Goal: Transaction & Acquisition: Purchase product/service

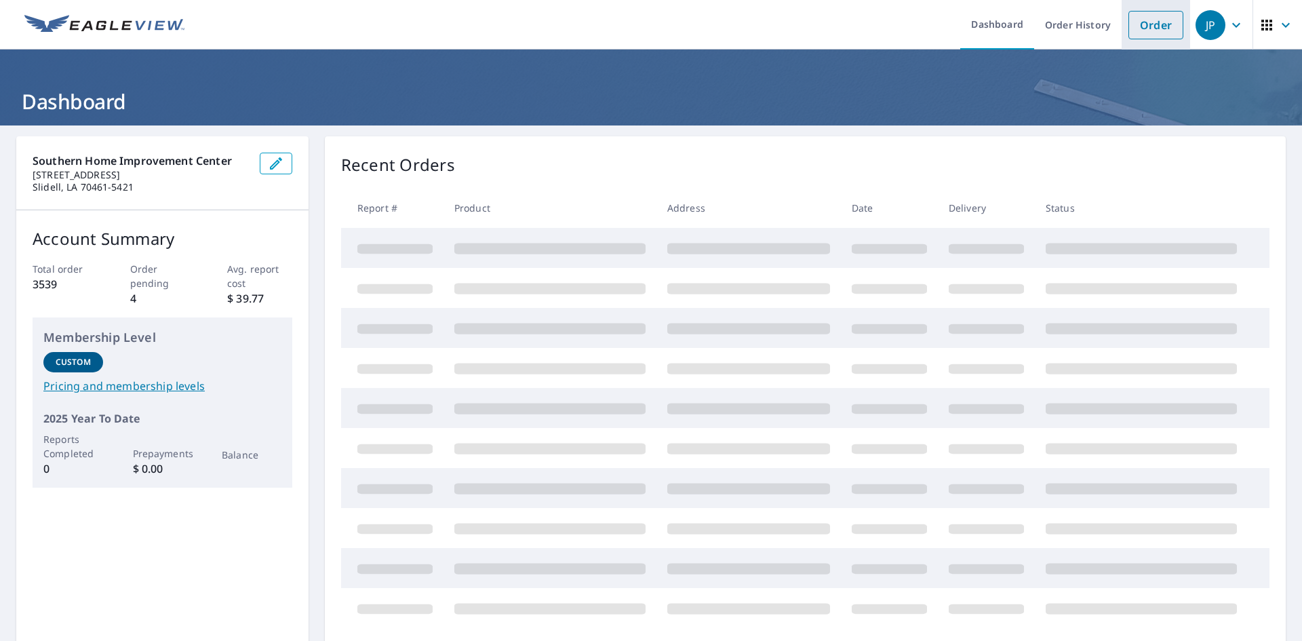
click at [1158, 16] on link "Order" at bounding box center [1155, 25] width 55 height 28
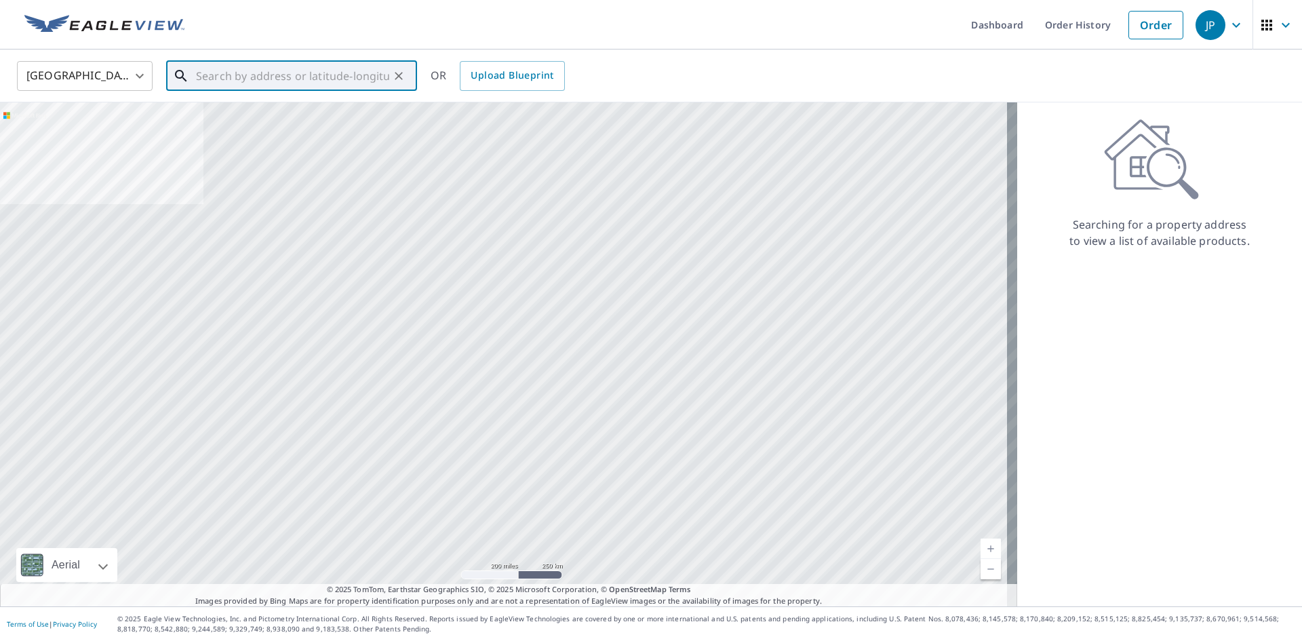
click at [335, 71] on input "text" at bounding box center [292, 76] width 193 height 38
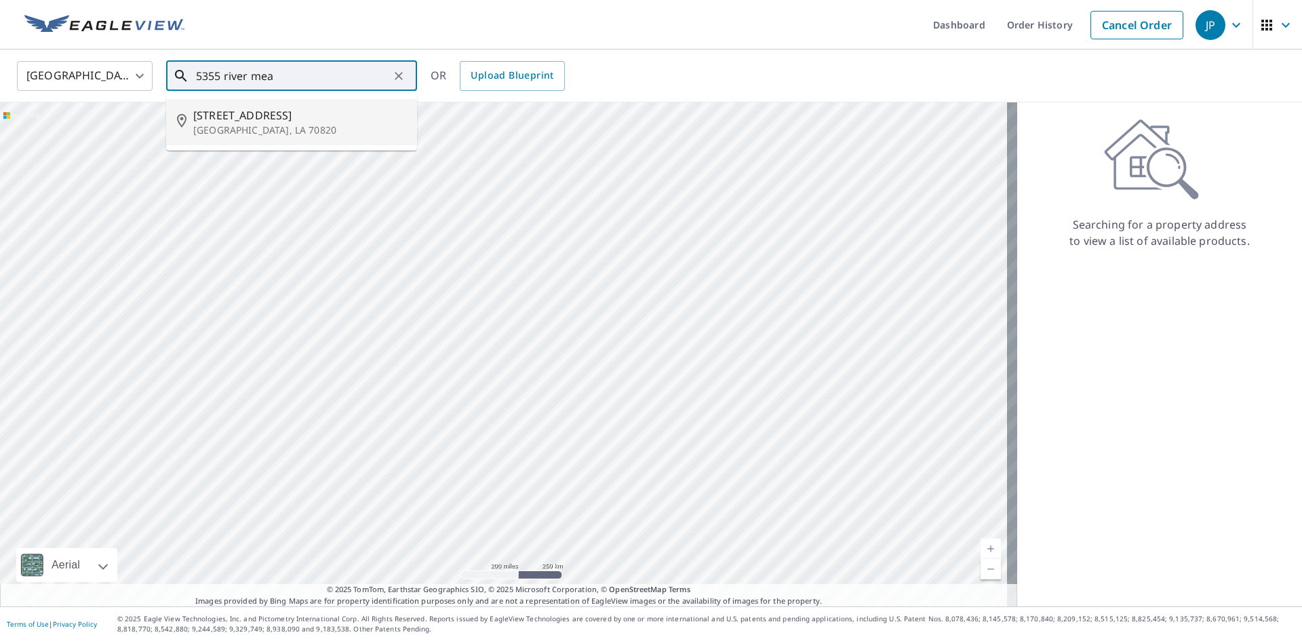
click at [325, 127] on p "Baton Rouge, LA 70820" at bounding box center [299, 130] width 213 height 14
type input "5355 River Meadow Dr Baton Rouge, LA 70820"
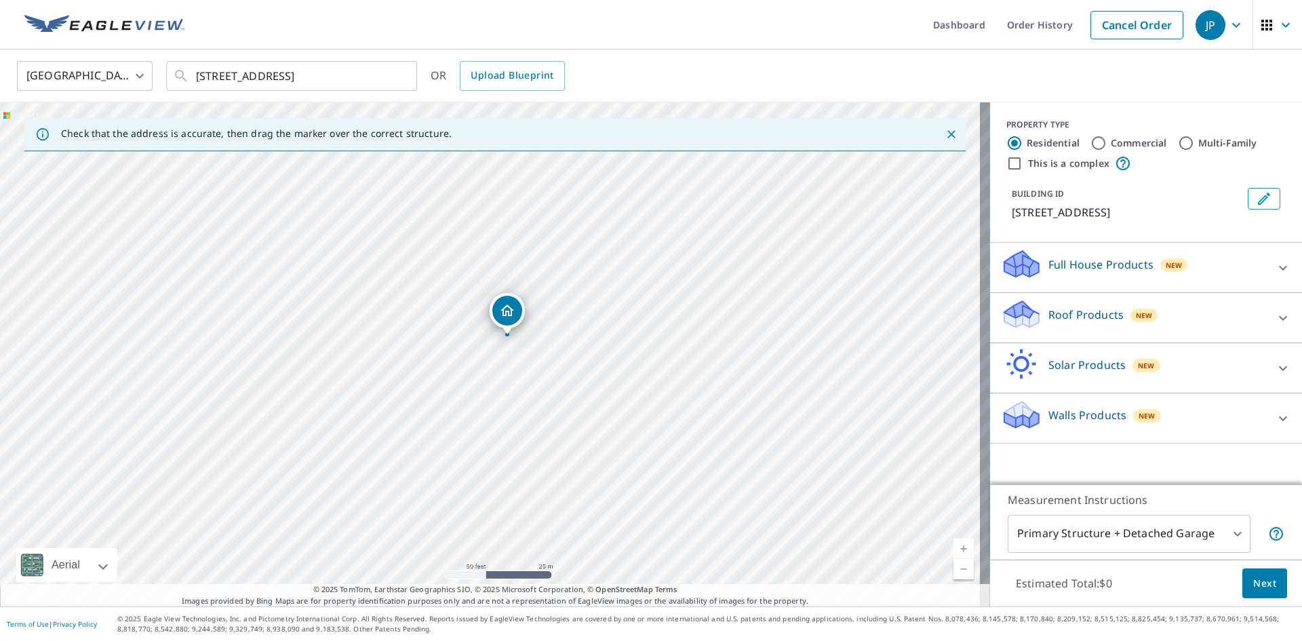
click at [1263, 588] on span "Next" at bounding box center [1264, 583] width 23 height 17
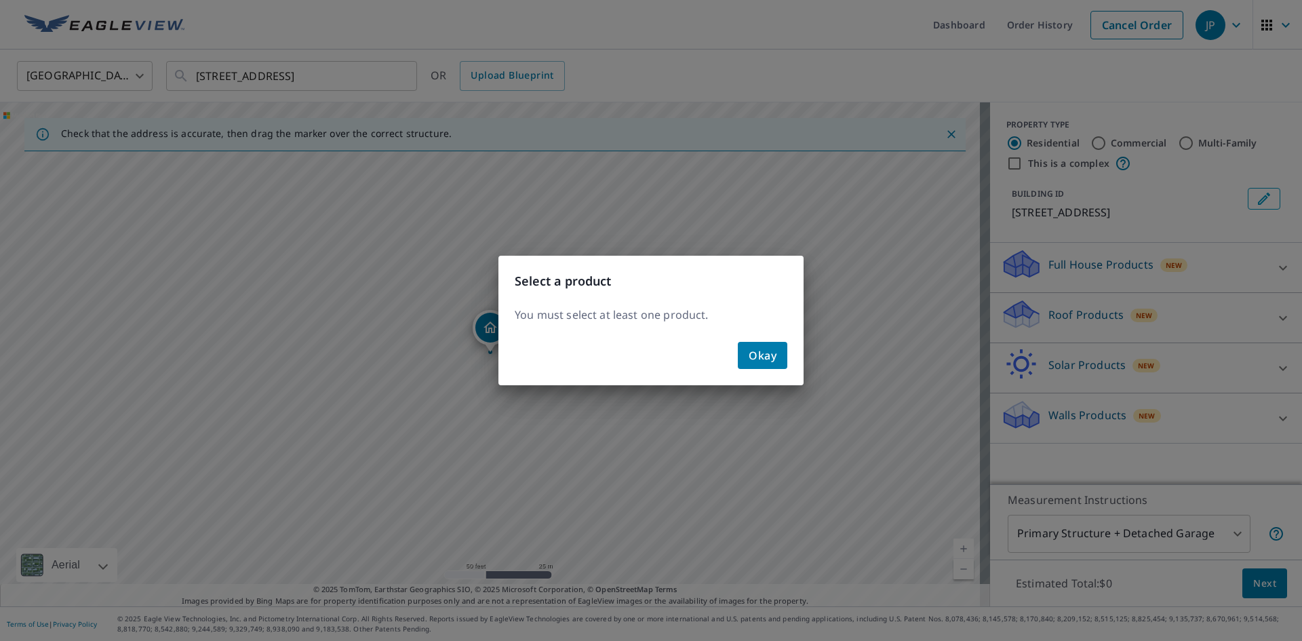
click at [752, 358] on span "Okay" at bounding box center [763, 355] width 28 height 19
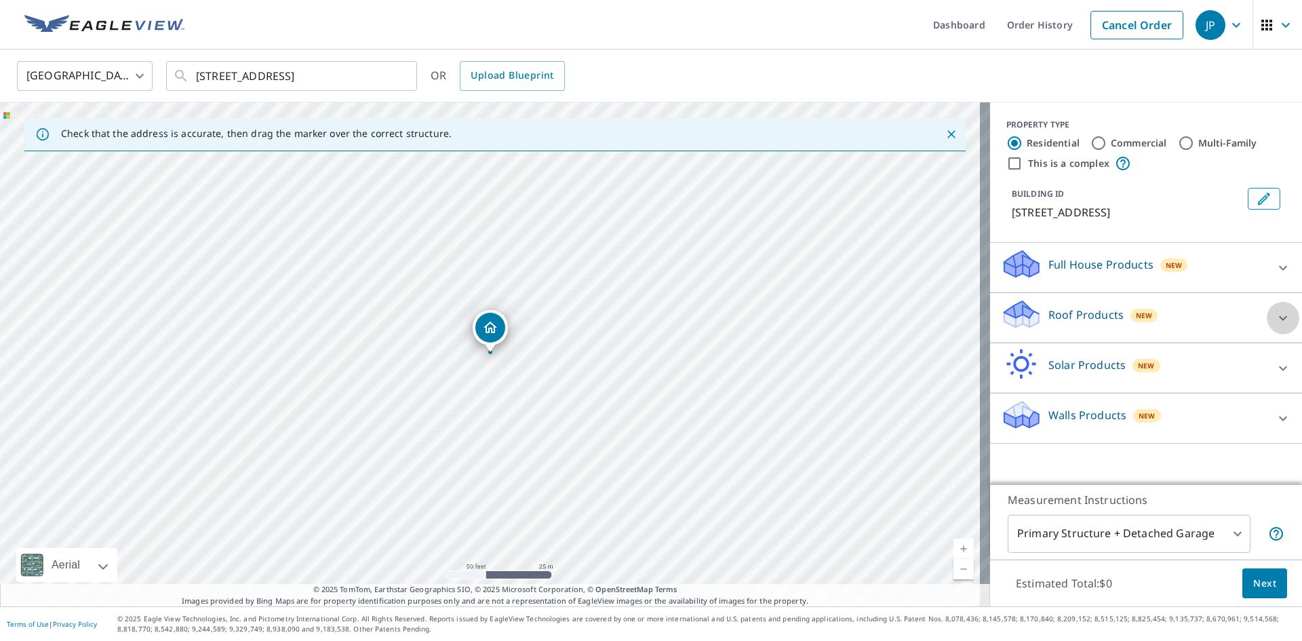
drag, startPoint x: 1277, startPoint y: 338, endPoint x: 1255, endPoint y: 347, distance: 23.4
click at [1276, 326] on icon at bounding box center [1283, 318] width 16 height 16
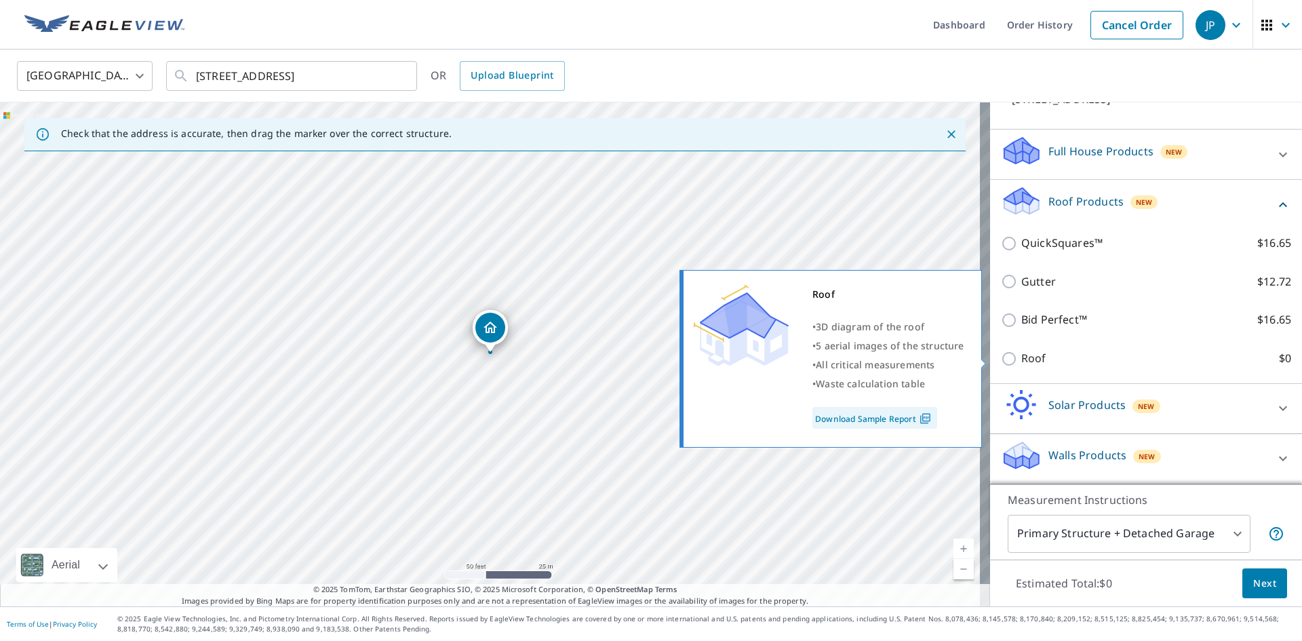
click at [1025, 356] on p "Roof" at bounding box center [1033, 358] width 25 height 17
click at [1021, 356] on input "Roof $0" at bounding box center [1011, 359] width 20 height 16
checkbox input "true"
type input "3"
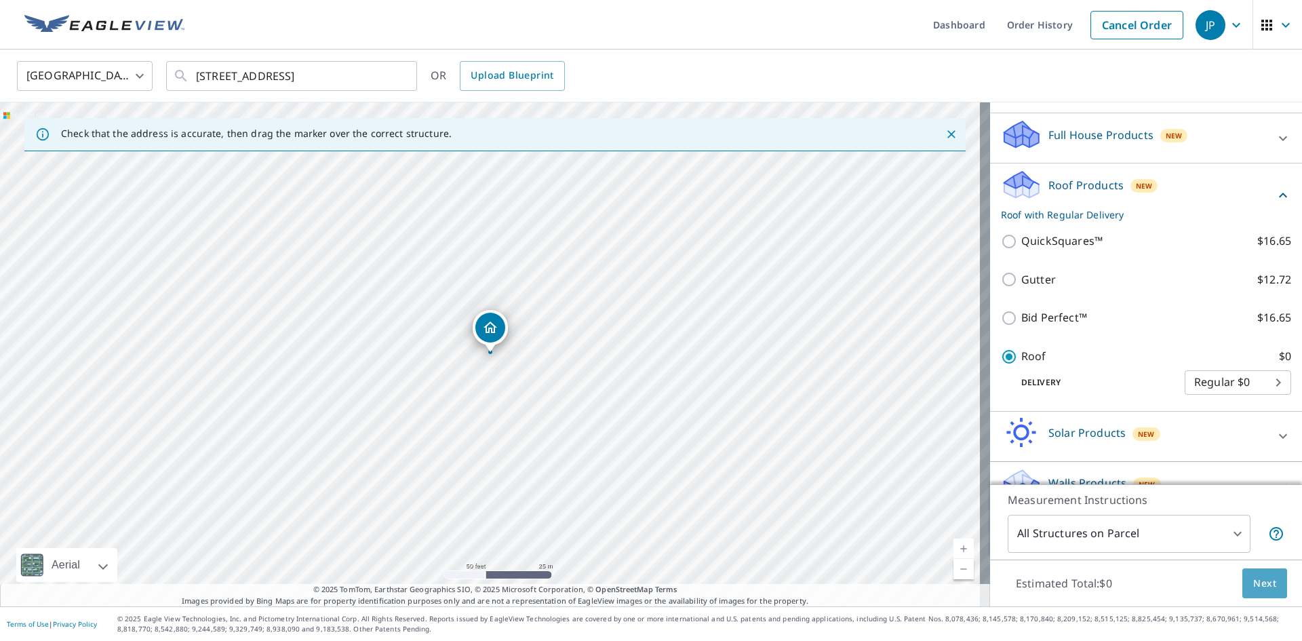
click at [1264, 579] on span "Next" at bounding box center [1264, 583] width 23 height 17
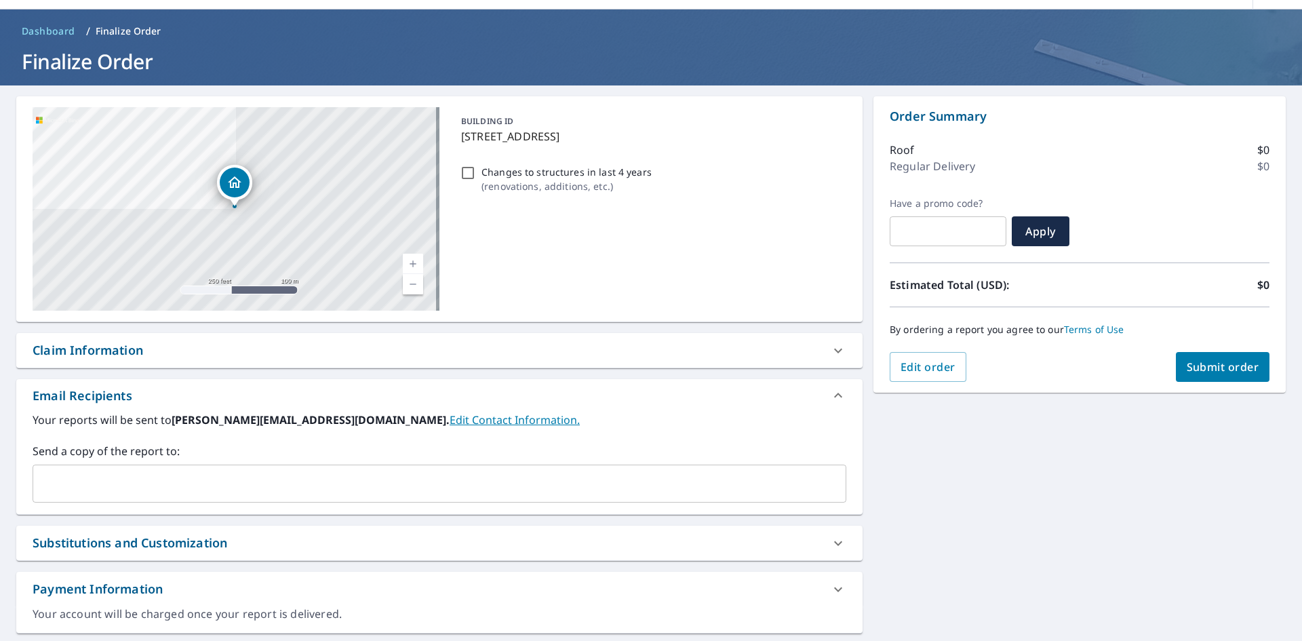
scroll to position [78, 0]
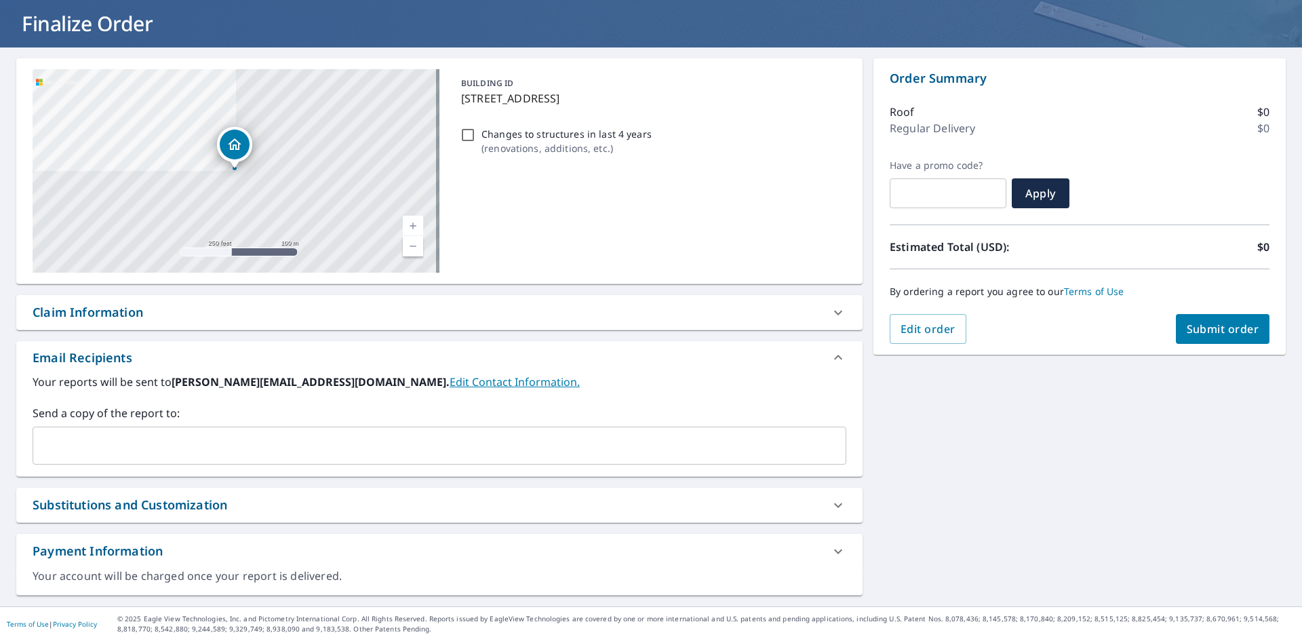
click at [344, 437] on input "text" at bounding box center [429, 446] width 781 height 26
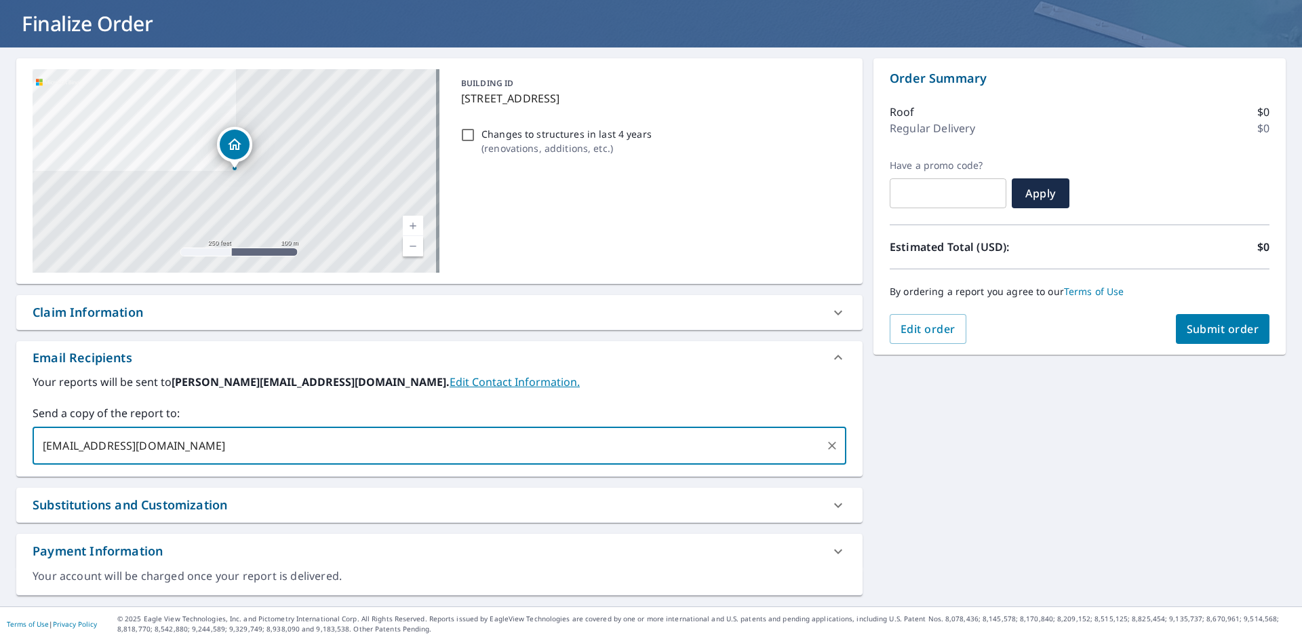
type input "mark@southernhomeimprovement.com"
click at [365, 325] on div "Claim Information" at bounding box center [439, 312] width 846 height 35
checkbox input "true"
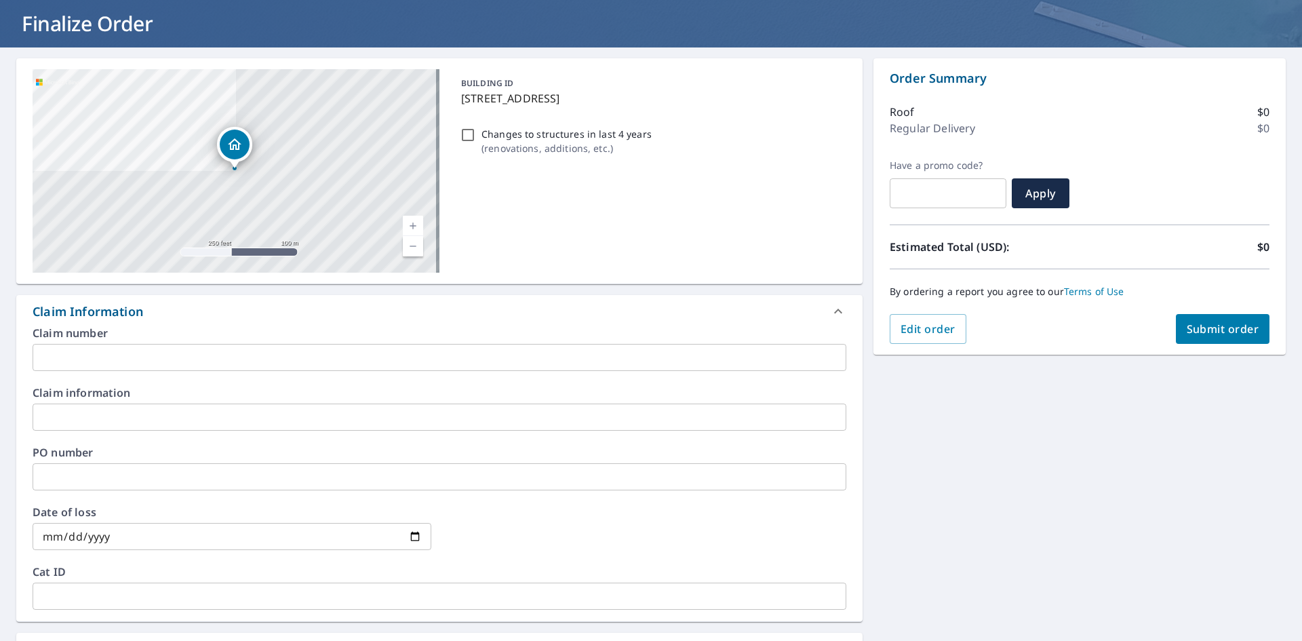
click at [325, 362] on input "text" at bounding box center [440, 357] width 814 height 27
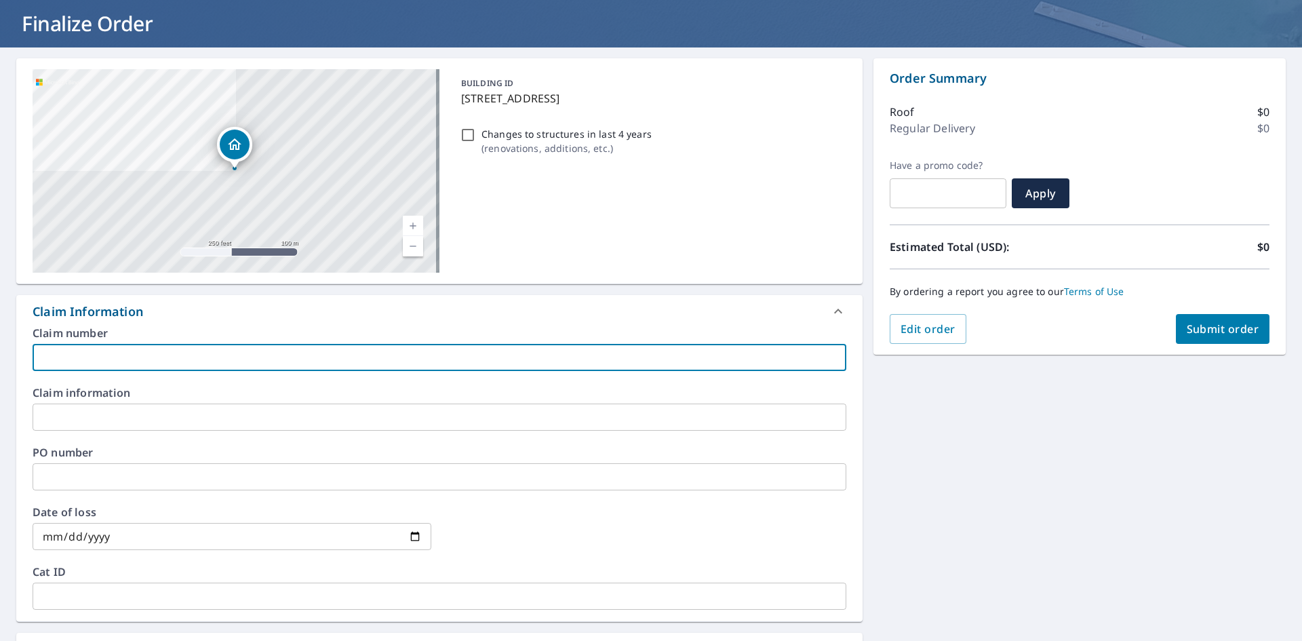
type input "J"
checkbox input "true"
type input "Jo"
checkbox input "true"
type input "Jor"
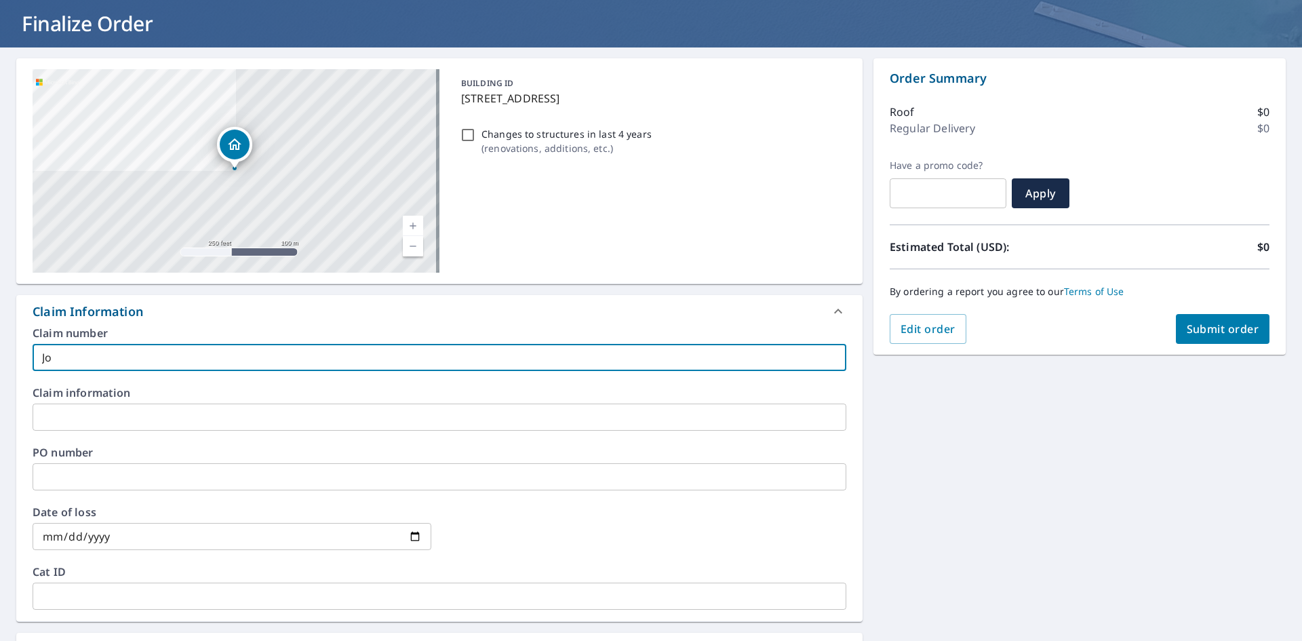
checkbox input "true"
type input "Jord"
checkbox input "true"
type input "Jorda"
checkbox input "true"
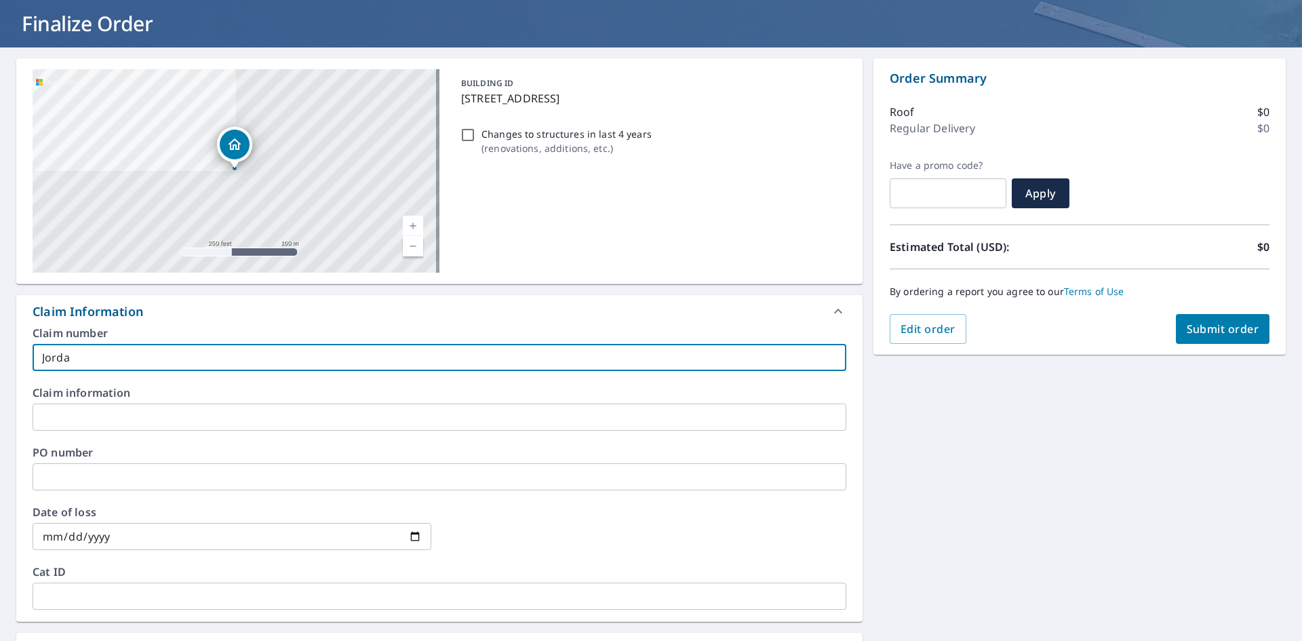
type input "Jordan"
checkbox input "true"
type input "Jordan"
checkbox input "true"
type input "Jordan L"
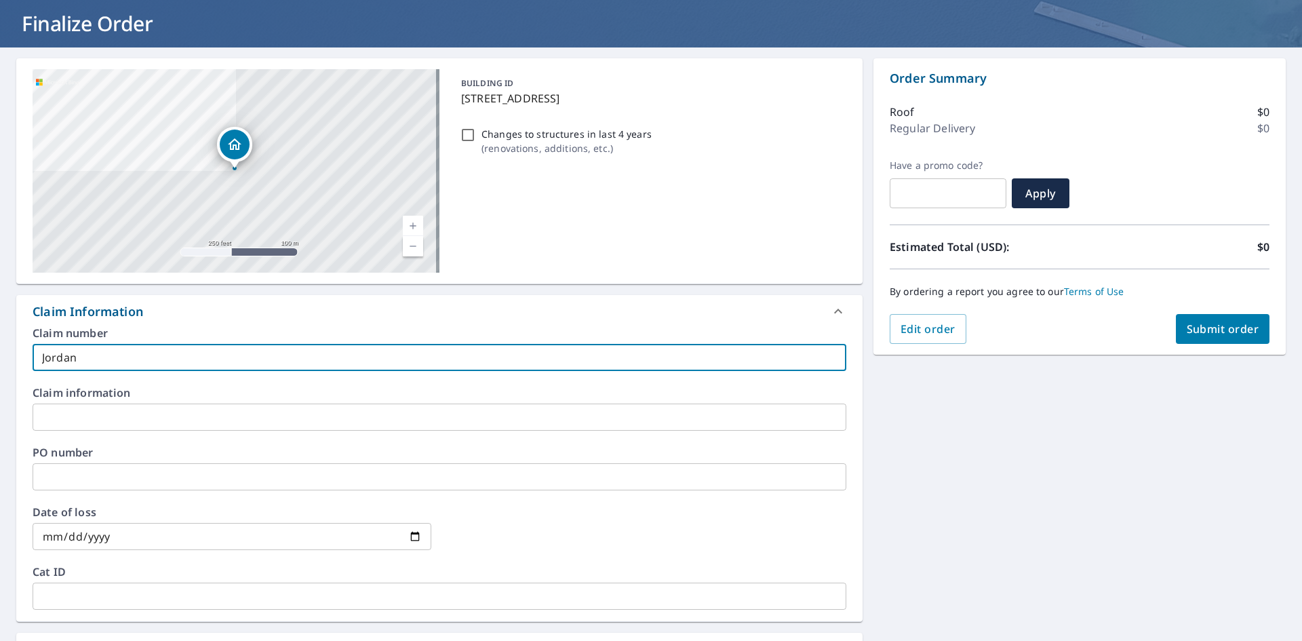
checkbox input "true"
type input "Jordan Li"
checkbox input "true"
type input "Jordan Lin"
checkbox input "true"
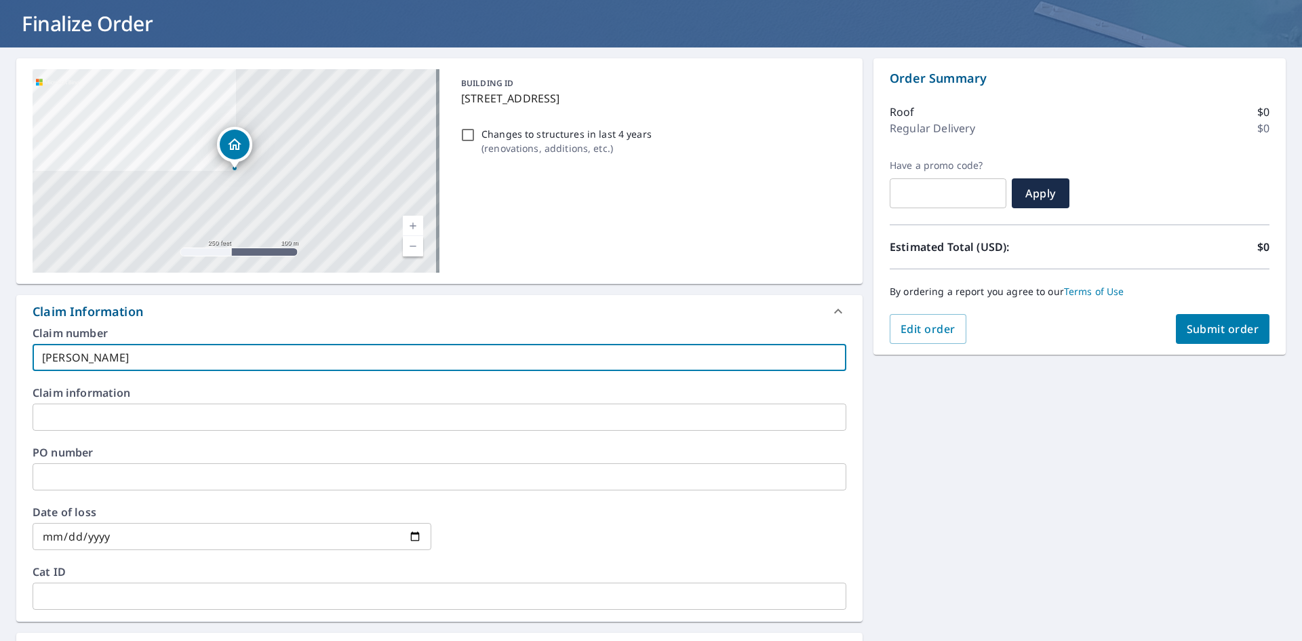
type input "Jordan Lind"
checkbox input "true"
type input "Jordan Linds"
checkbox input "true"
type input "Jordan Lindsl"
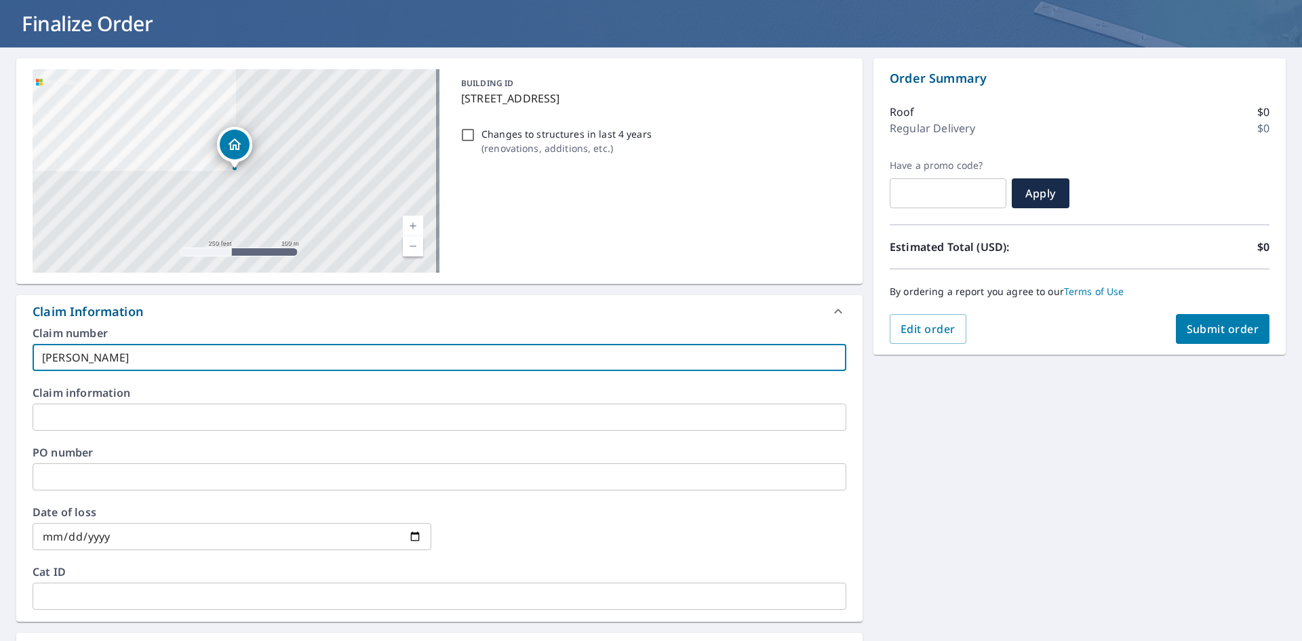
checkbox input "true"
type input "Jordan Lindsle"
checkbox input "true"
type input "Jordan Lindsl"
checkbox input "true"
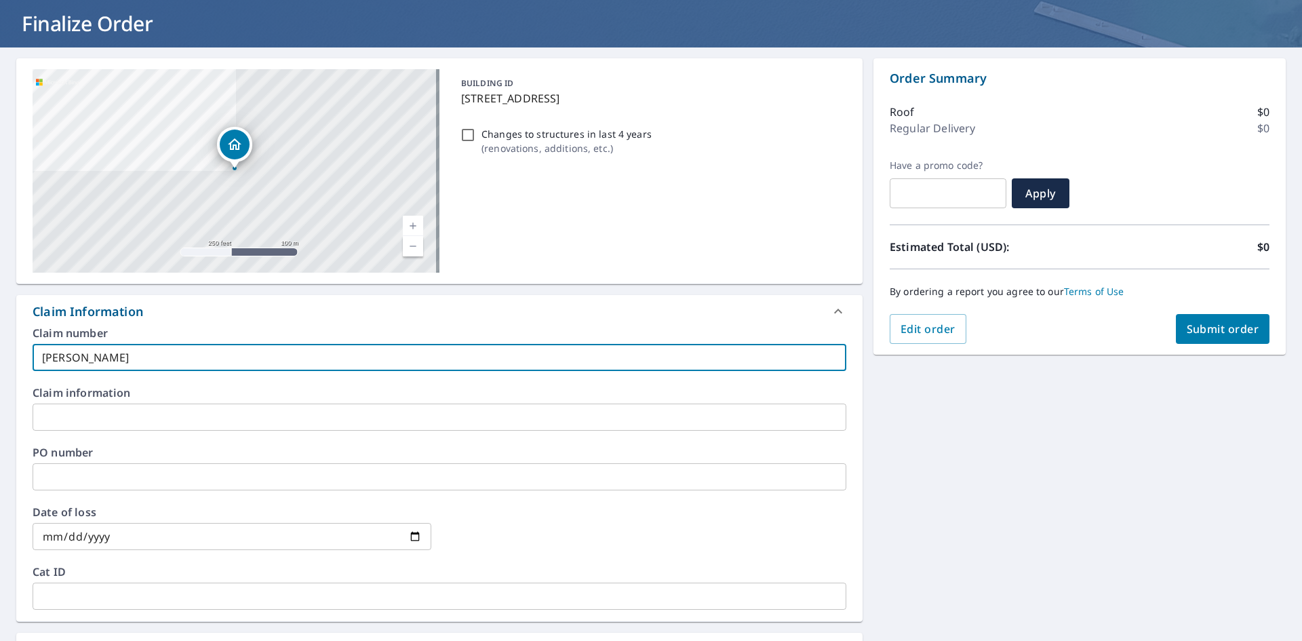
type input "Jordan Lindsly"
checkbox input "true"
type input "Jordan Lindsly"
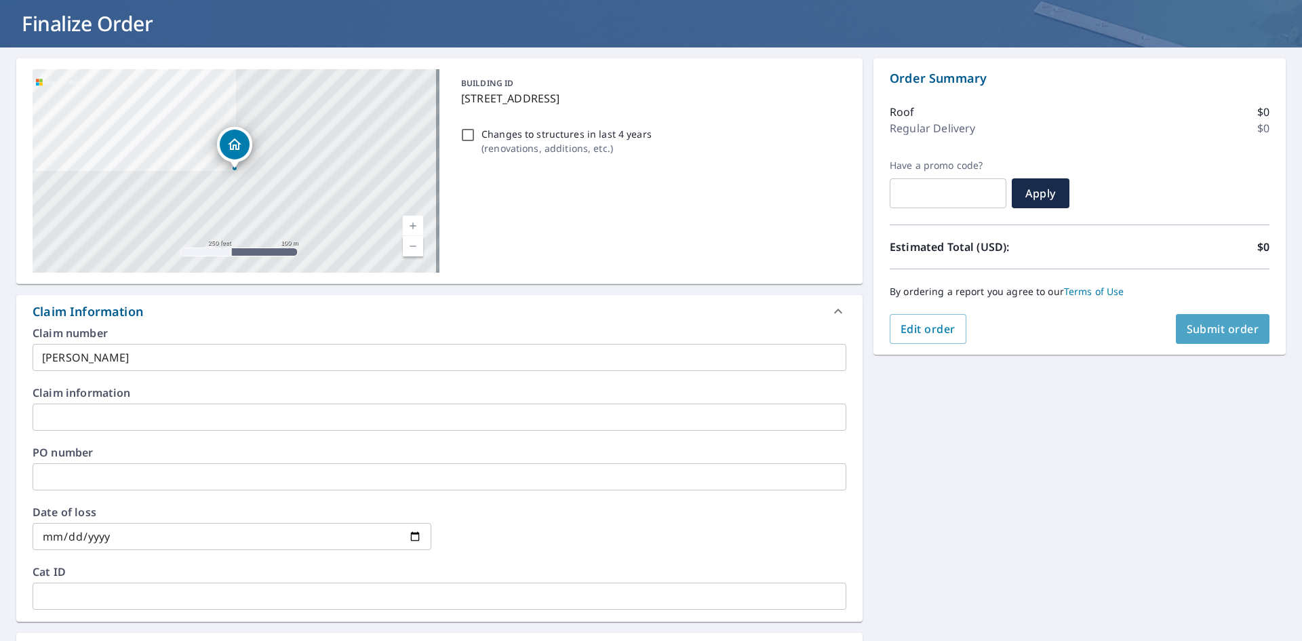
click at [1198, 336] on span "Submit order" at bounding box center [1223, 328] width 73 height 15
checkbox input "true"
